Goal: Task Accomplishment & Management: Complete application form

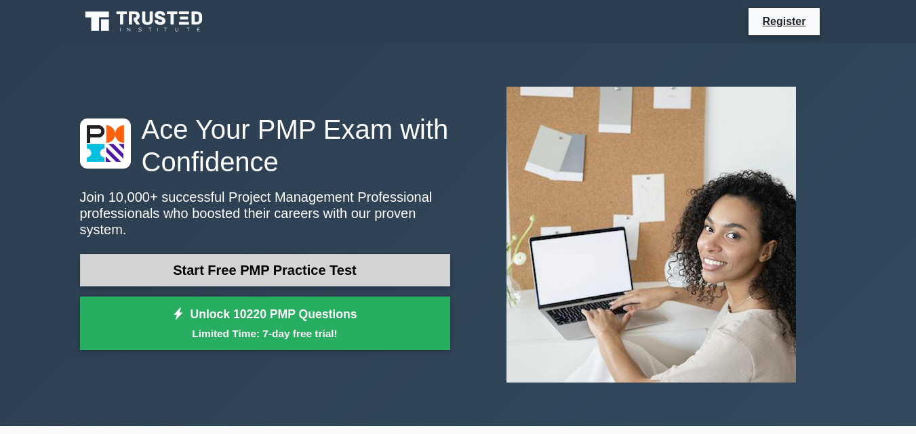
click at [364, 272] on link "Start Free PMP Practice Test" at bounding box center [265, 270] width 370 height 33
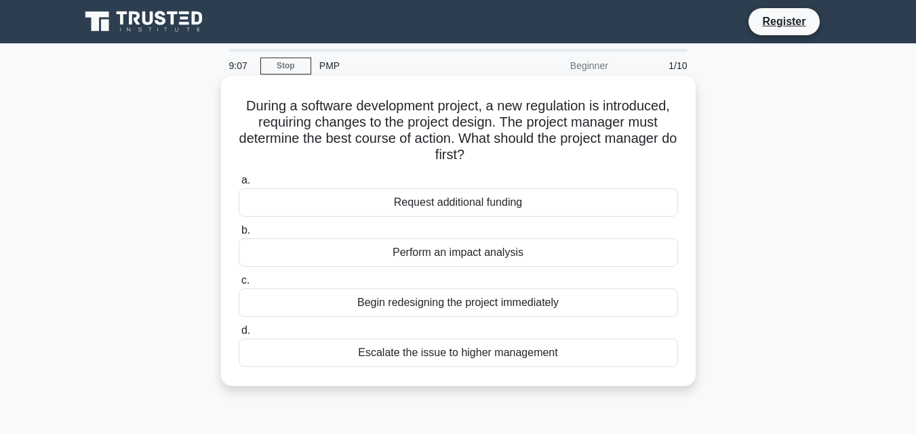
click at [341, 262] on div "Perform an impact analysis" at bounding box center [458, 253] width 439 height 28
click at [239, 235] on input "b. Perform an impact analysis" at bounding box center [239, 230] width 0 height 9
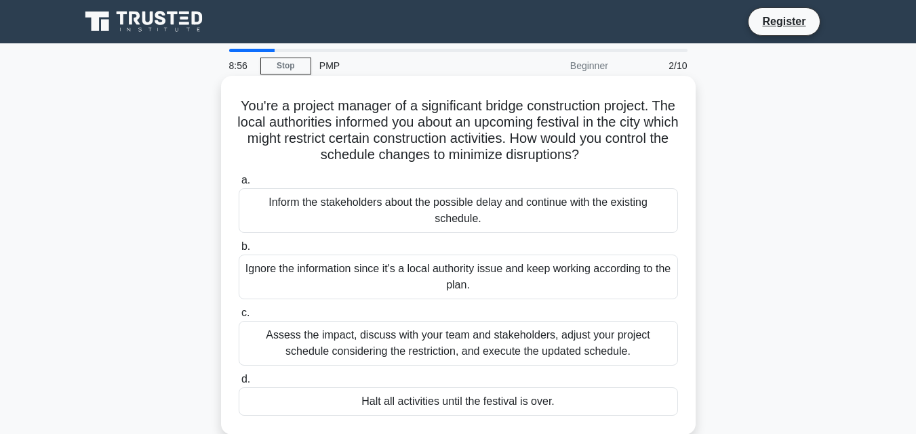
click at [266, 216] on div "Inform the stakeholders about the possible delay and continue with the existing…" at bounding box center [458, 210] width 439 height 45
click at [239, 185] on input "a. Inform the stakeholders about the possible delay and continue with the exist…" at bounding box center [239, 180] width 0 height 9
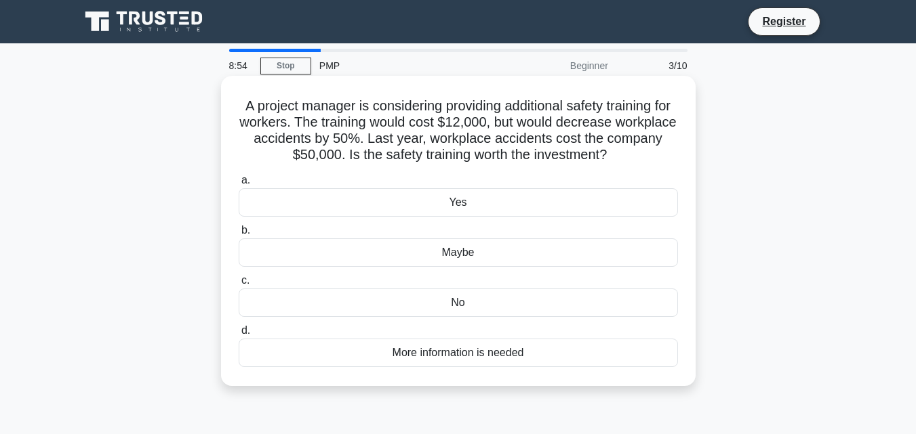
click at [530, 258] on div "Maybe" at bounding box center [458, 253] width 439 height 28
click at [239, 235] on input "b. Maybe" at bounding box center [239, 230] width 0 height 9
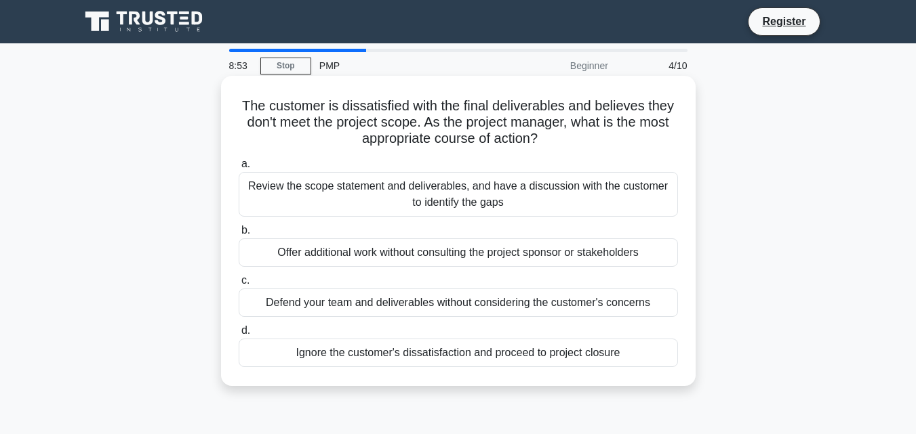
click at [523, 226] on label "b. Offer additional work without consulting the project sponsor or stakeholders" at bounding box center [458, 244] width 439 height 45
click at [239, 226] on input "b. Offer additional work without consulting the project sponsor or stakeholders" at bounding box center [239, 230] width 0 height 9
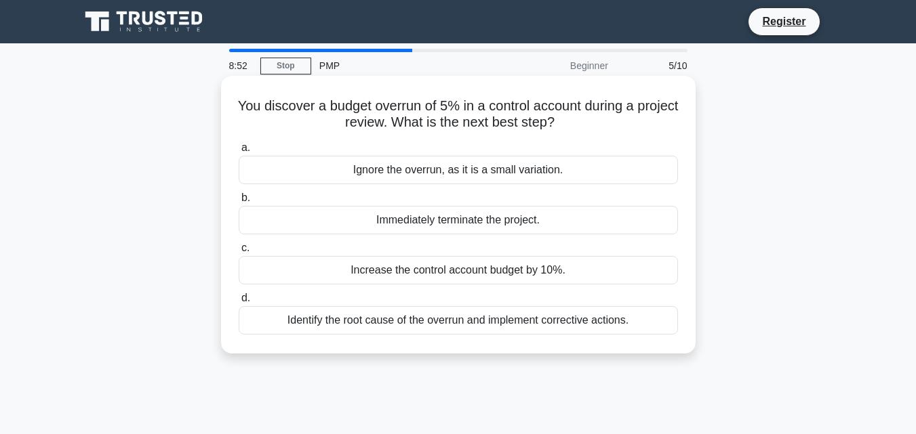
click at [542, 274] on div "Increase the control account budget by 10%." at bounding box center [458, 270] width 439 height 28
click at [239, 253] on input "c. Increase the control account budget by 10%." at bounding box center [239, 248] width 0 height 9
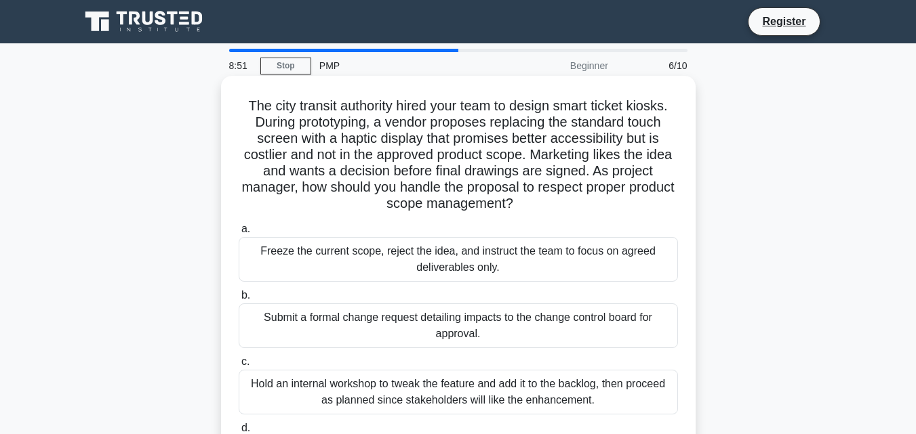
click at [533, 262] on div "Freeze the current scope, reject the idea, and instruct the team to focus on ag…" at bounding box center [458, 259] width 439 height 45
click at [239, 234] on input "a. Freeze the current scope, reject the idea, and instruct the team to focus on…" at bounding box center [239, 229] width 0 height 9
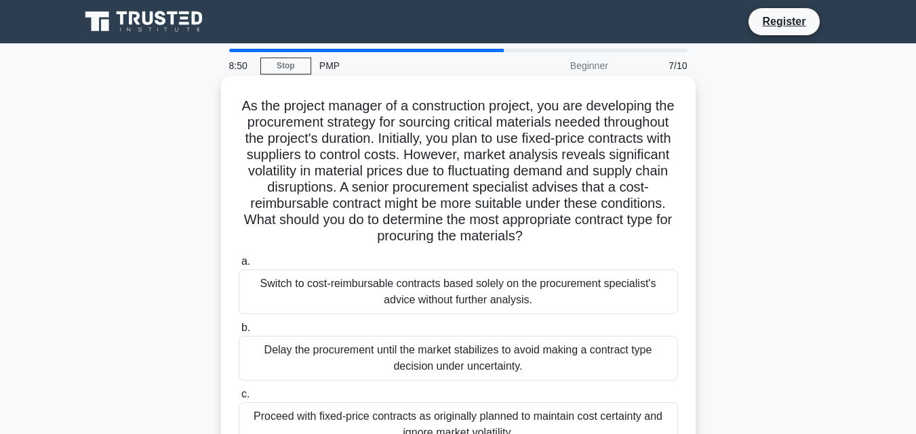
click at [525, 300] on div "Switch to cost-reimbursable contracts based solely on the procurement specialis…" at bounding box center [458, 292] width 439 height 45
click at [239, 266] on input "a. Switch to cost-reimbursable contracts based solely on the procurement specia…" at bounding box center [239, 262] width 0 height 9
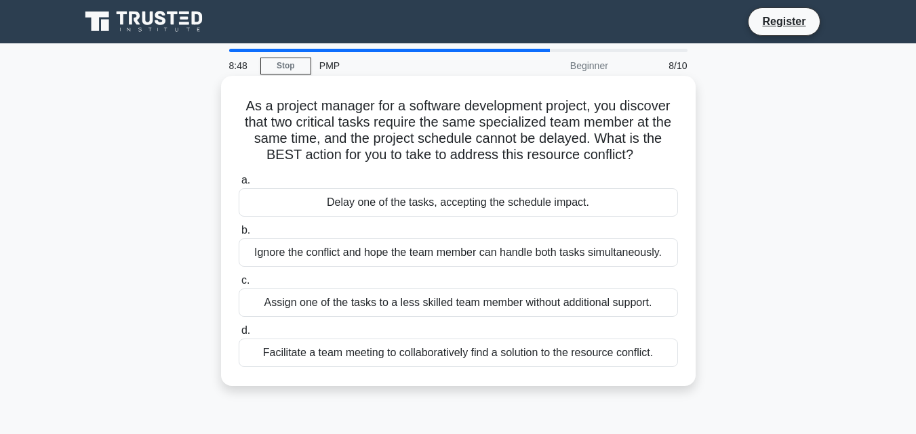
click at [535, 358] on div "Facilitate a team meeting to collaboratively find a solution to the resource co…" at bounding box center [458, 353] width 439 height 28
click at [239, 336] on input "d. Facilitate a team meeting to collaboratively find a solution to the resource…" at bounding box center [239, 331] width 0 height 9
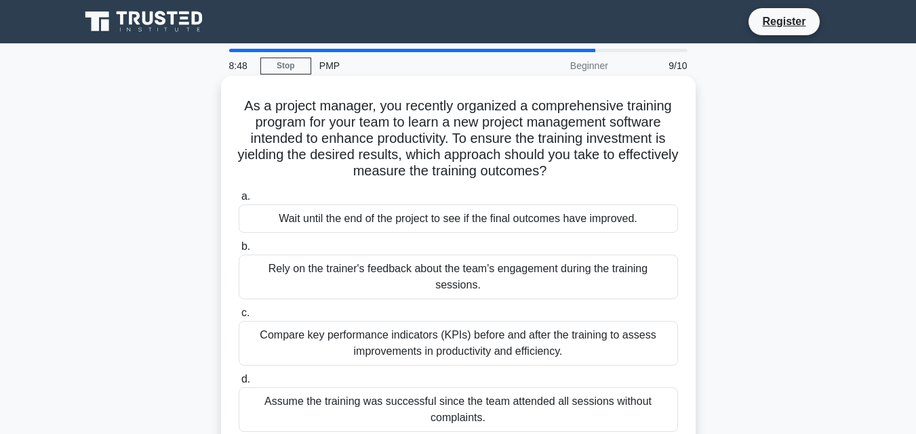
click at [491, 218] on div "Wait until the end of the project to see if the final outcomes have improved." at bounding box center [458, 219] width 439 height 28
click at [239, 201] on input "a. Wait until the end of the project to see if the final outcomes have improved." at bounding box center [239, 196] width 0 height 9
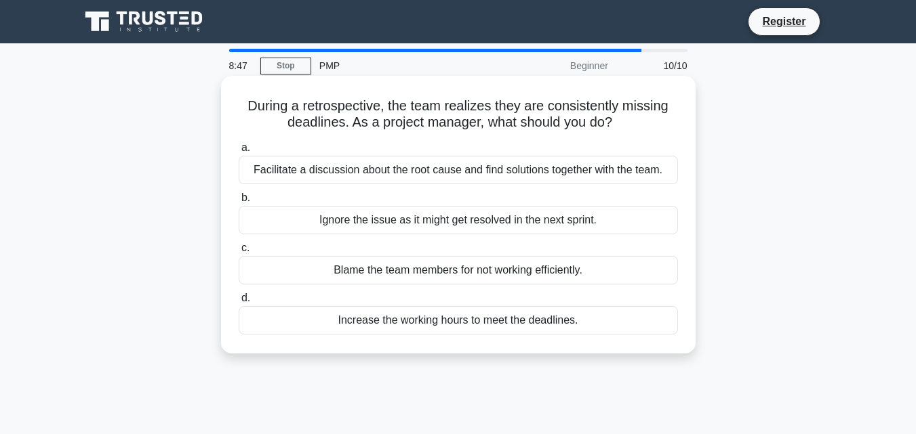
click at [491, 270] on div "Blame the team members for not working efficiently." at bounding box center [458, 270] width 439 height 28
click at [239, 253] on input "c. Blame the team members for not working efficiently." at bounding box center [239, 248] width 0 height 9
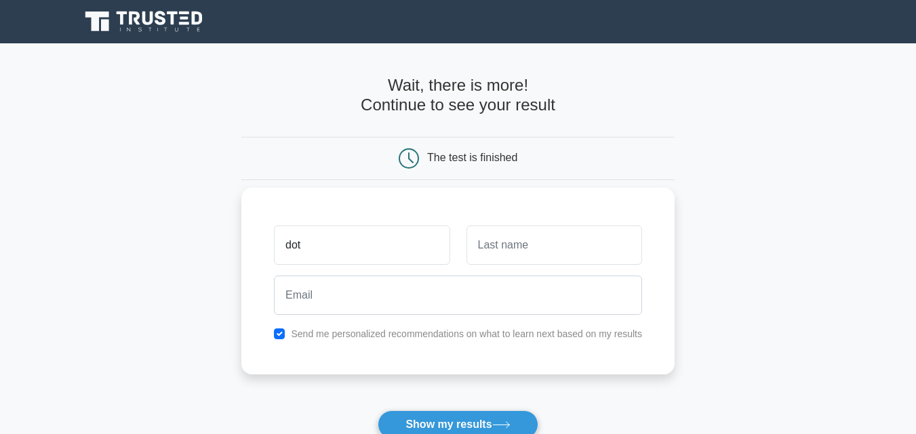
type input "dot"
click at [378, 411] on button "Show my results" at bounding box center [458, 425] width 160 height 28
type input "bhiy"
click at [378, 411] on button "Show my results" at bounding box center [458, 425] width 160 height 28
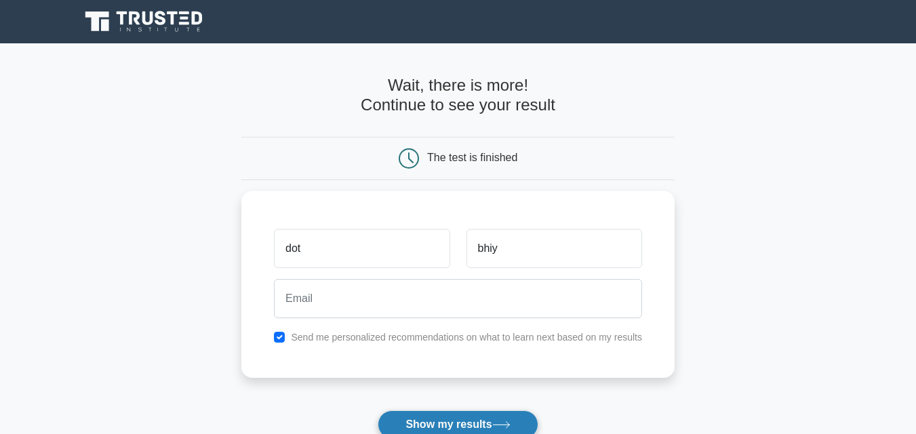
click at [488, 431] on button "Show my results" at bounding box center [458, 425] width 160 height 28
drag, startPoint x: 488, startPoint y: 431, endPoint x: 489, endPoint y: 442, distance: 10.9
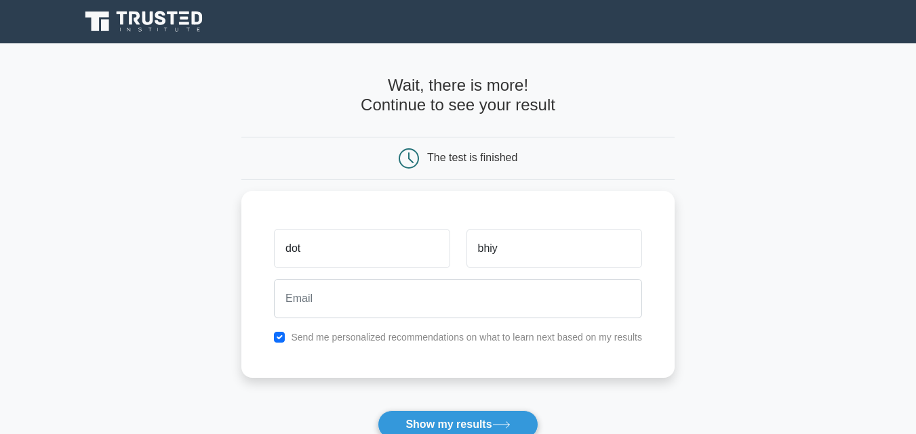
click at [489, 434] on html "Register dot bhiy" at bounding box center [458, 340] width 916 height 681
